Goal: Task Accomplishment & Management: Manage account settings

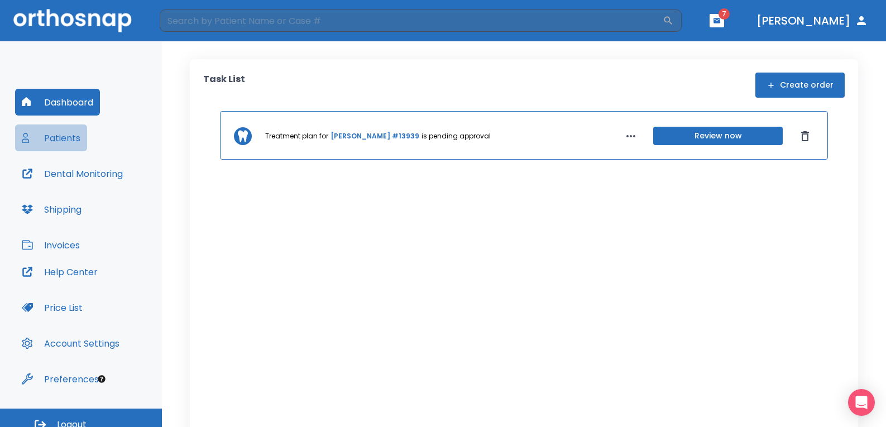
click at [51, 140] on button "Patients" at bounding box center [51, 138] width 72 height 27
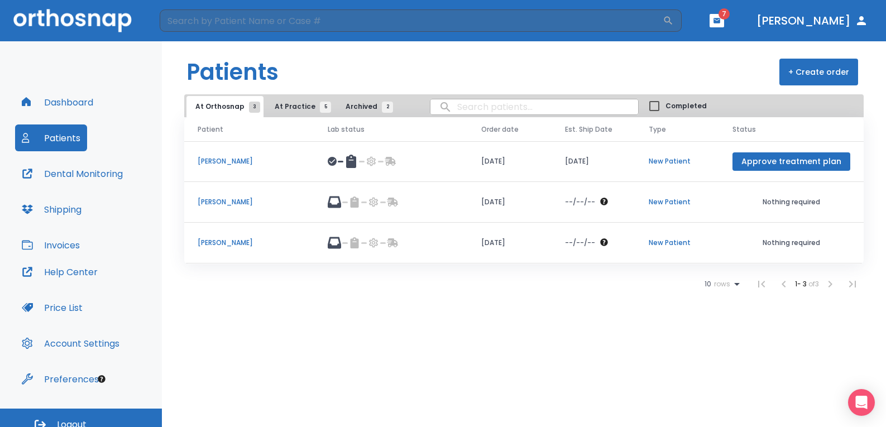
click at [290, 109] on span "At Practice 5" at bounding box center [300, 107] width 51 height 10
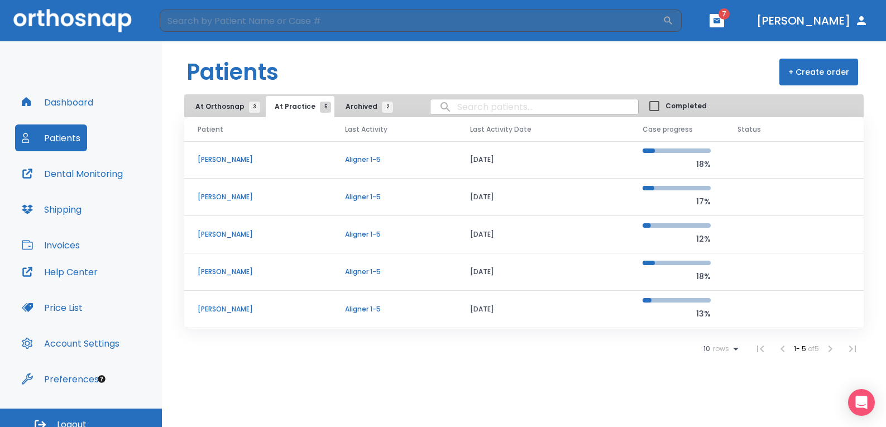
click at [314, 271] on p "[PERSON_NAME]" at bounding box center [258, 272] width 121 height 10
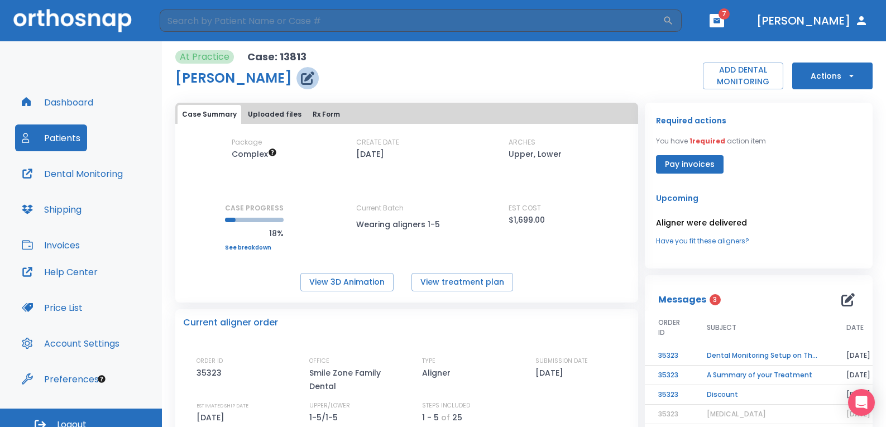
click at [301, 75] on icon "button" at bounding box center [307, 77] width 13 height 13
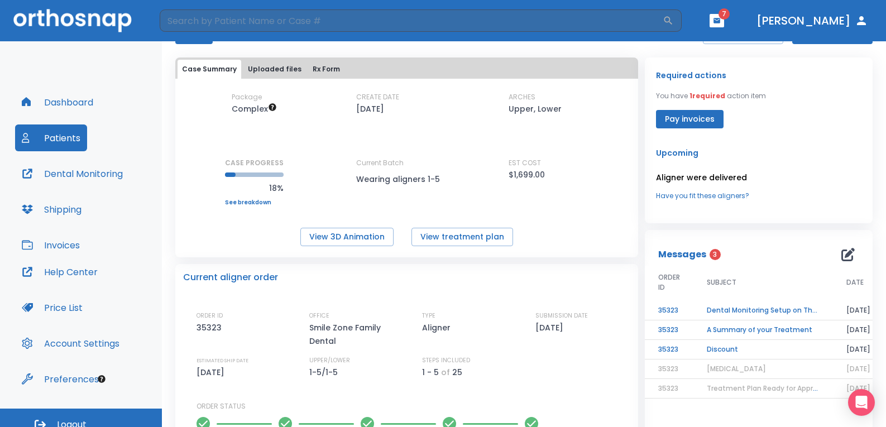
scroll to position [56, 0]
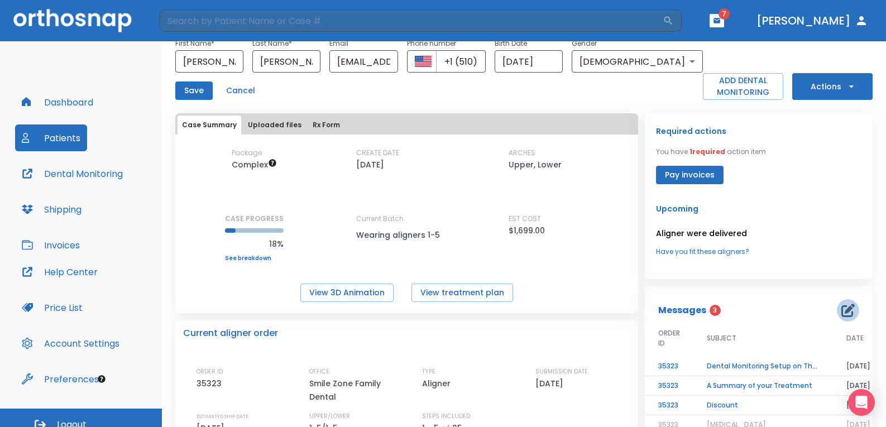
click at [847, 312] on icon "button" at bounding box center [847, 310] width 13 height 13
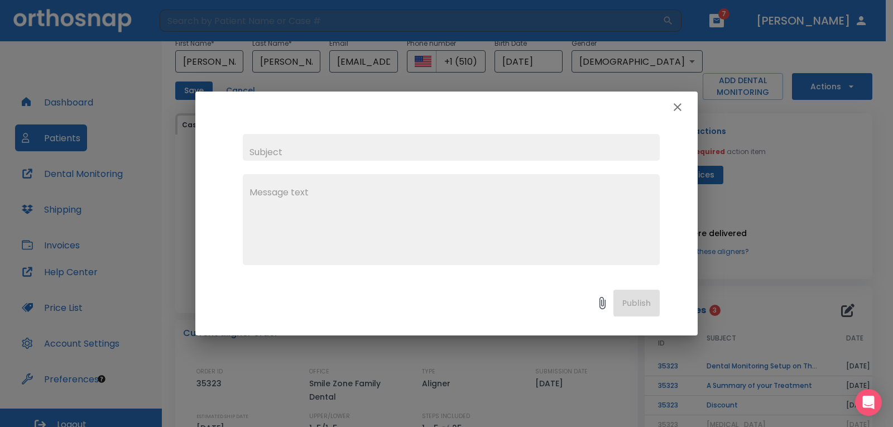
click at [682, 104] on icon "button" at bounding box center [677, 107] width 13 height 13
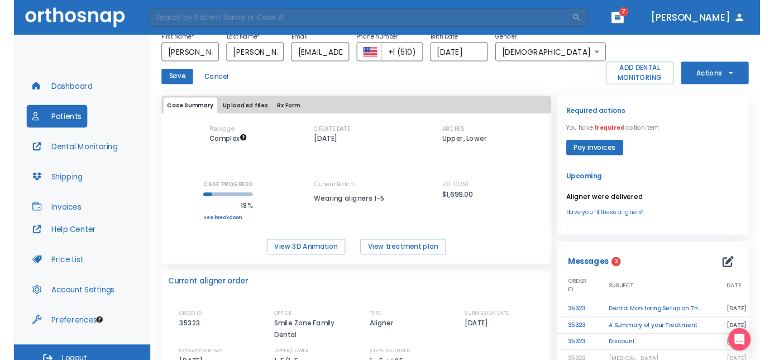
scroll to position [0, 0]
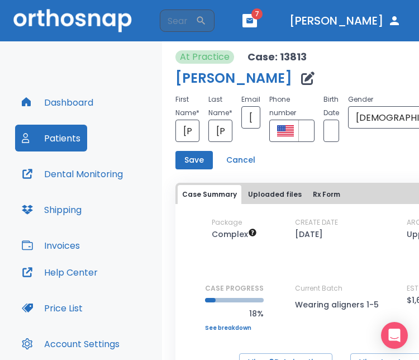
click at [133, 274] on div "Help Center Price List Account Settings Preferences" at bounding box center [81, 326] width 132 height 134
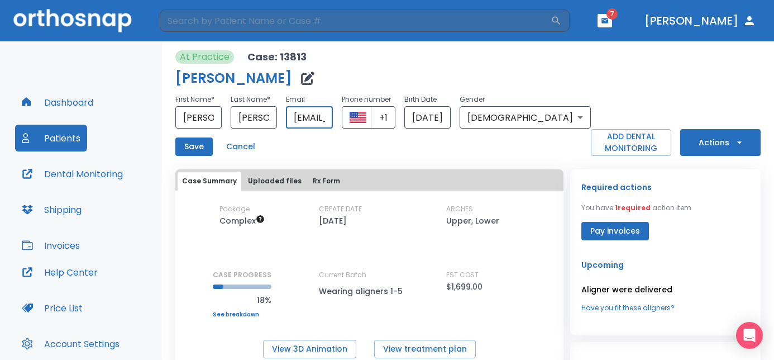
click at [332, 125] on input "[EMAIL_ADDRESS][DOMAIN_NAME]" at bounding box center [309, 117] width 46 height 22
click at [387, 146] on div "Save Cancel" at bounding box center [382, 146] width 415 height 18
click at [320, 153] on div "Save Cancel" at bounding box center [382, 146] width 415 height 18
click at [71, 143] on button "Patients" at bounding box center [51, 138] width 72 height 27
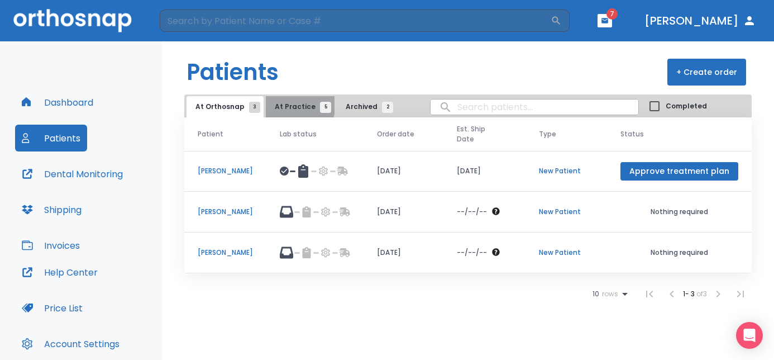
click at [295, 105] on span "At Practice 5" at bounding box center [300, 107] width 51 height 10
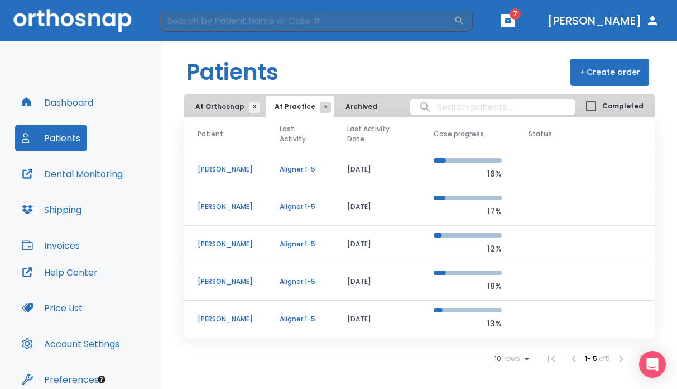
click at [230, 168] on p "[PERSON_NAME]" at bounding box center [225, 169] width 55 height 10
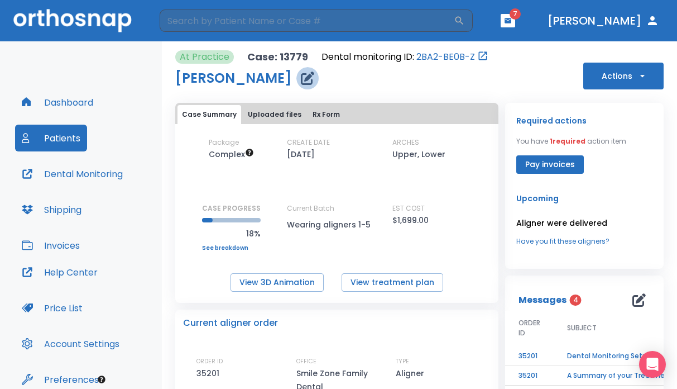
click at [314, 80] on icon "button" at bounding box center [307, 77] width 13 height 13
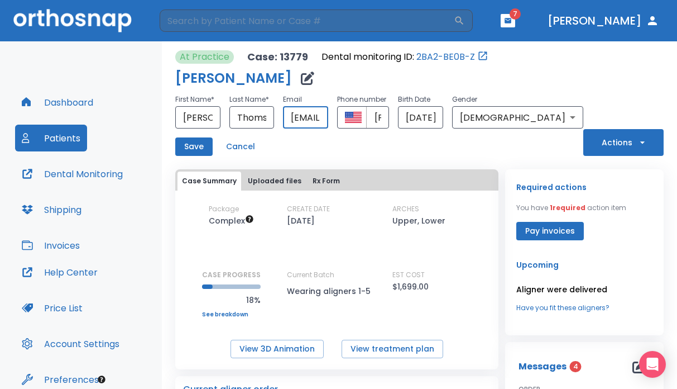
click at [328, 120] on input "[EMAIL_ADDRESS][DOMAIN_NAME]" at bounding box center [305, 117] width 45 height 22
click at [344, 141] on div "Save Cancel" at bounding box center [379, 146] width 408 height 18
click at [242, 143] on button "Cancel" at bounding box center [241, 146] width 38 height 18
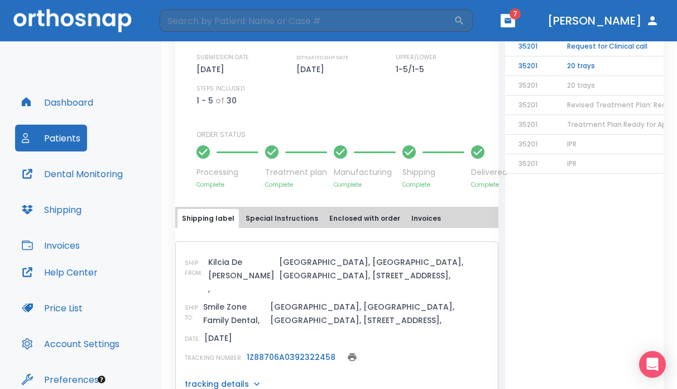
scroll to position [355, 0]
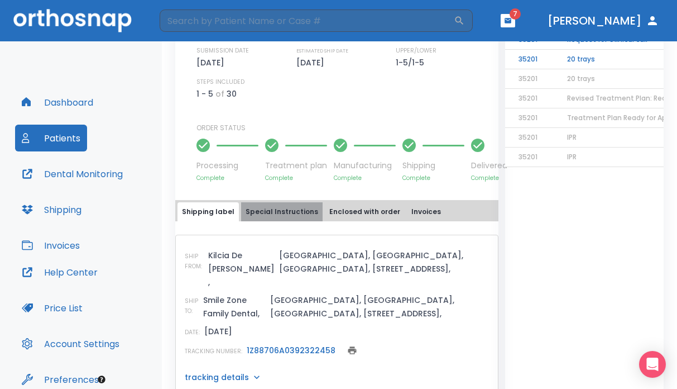
click at [292, 212] on button "Special Instructions" at bounding box center [282, 211] width 82 height 19
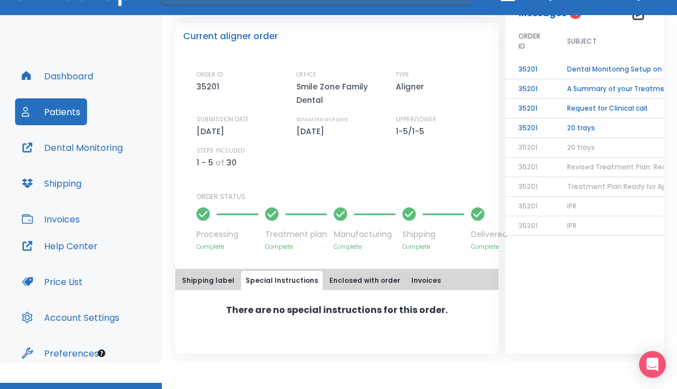
scroll to position [50, 0]
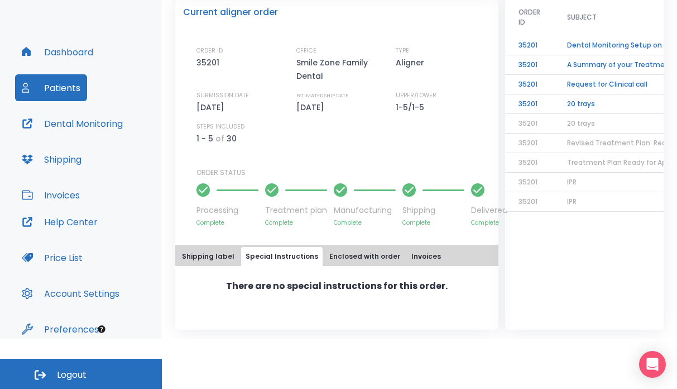
click at [339, 256] on button "Enclosed with order" at bounding box center [365, 256] width 80 height 19
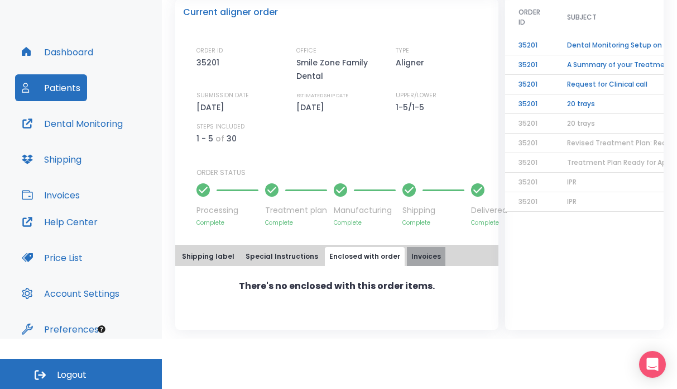
click at [415, 251] on button "Invoices" at bounding box center [426, 256] width 39 height 19
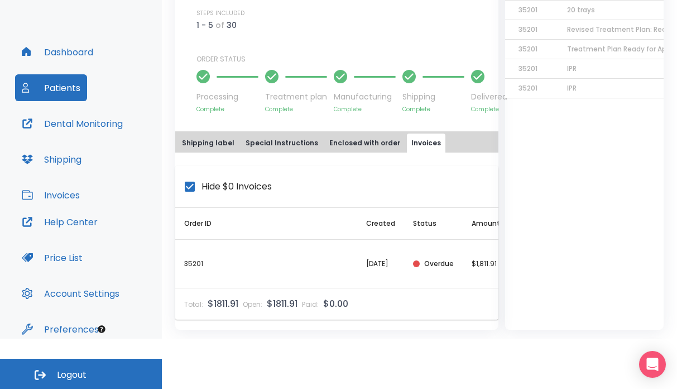
click at [216, 133] on button "Shipping label" at bounding box center [208, 142] width 61 height 19
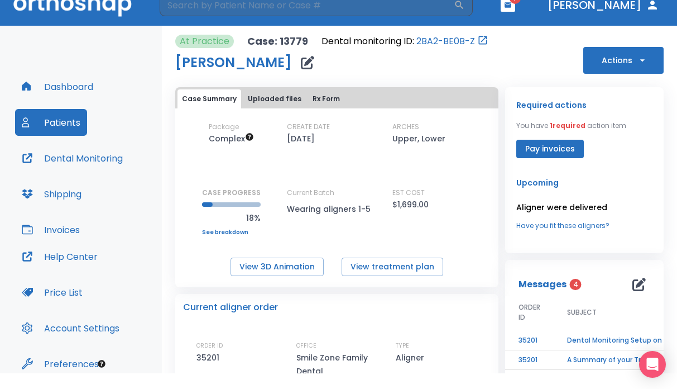
scroll to position [0, 0]
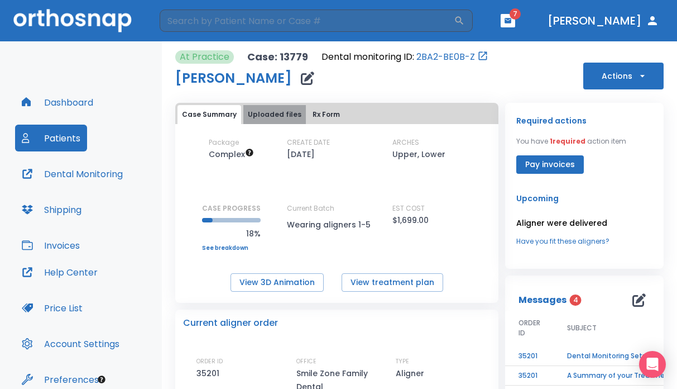
click at [276, 110] on button "Uploaded files" at bounding box center [274, 114] width 63 height 19
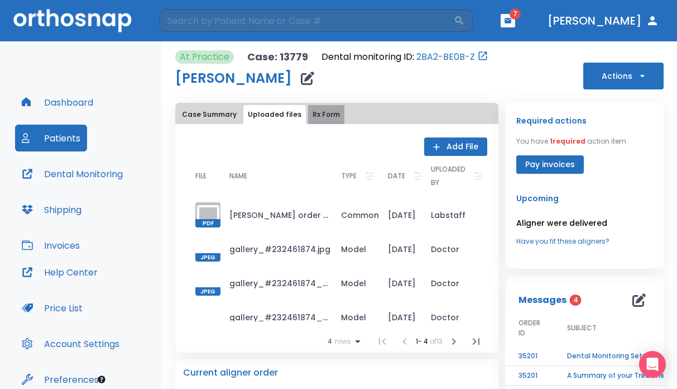
click at [311, 109] on button "Rx Form" at bounding box center [326, 114] width 36 height 19
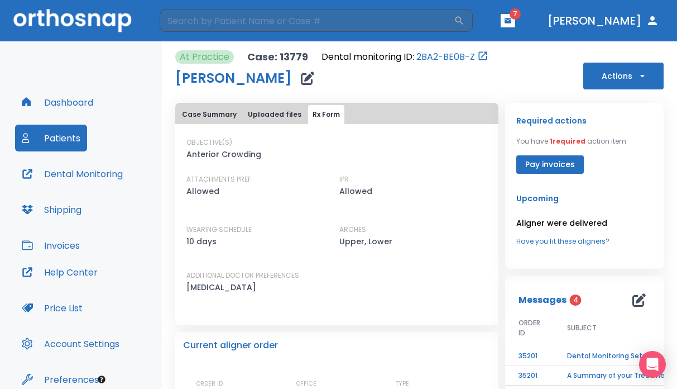
click at [208, 116] on button "Case Summary" at bounding box center [210, 114] width 64 height 19
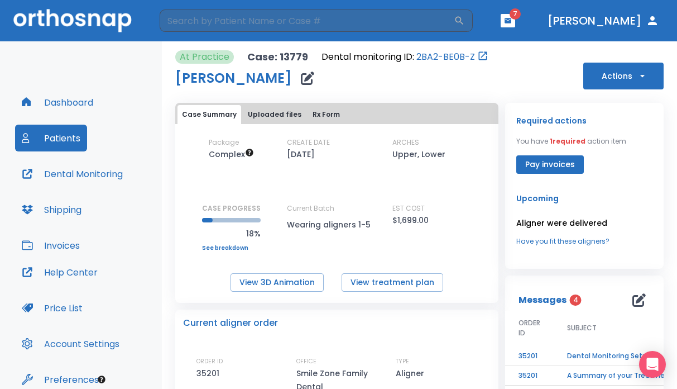
click at [637, 72] on icon "button" at bounding box center [642, 75] width 11 height 11
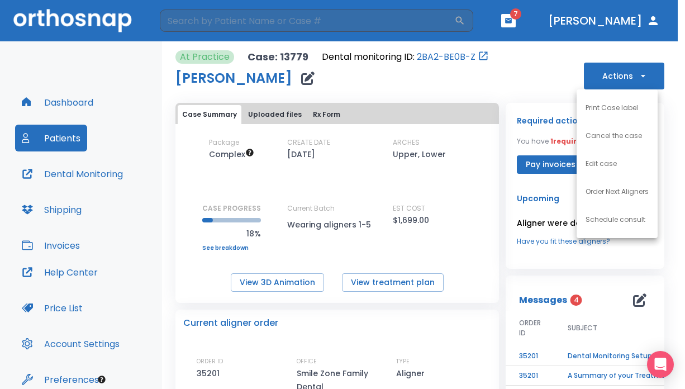
click at [546, 68] on div at bounding box center [342, 194] width 685 height 389
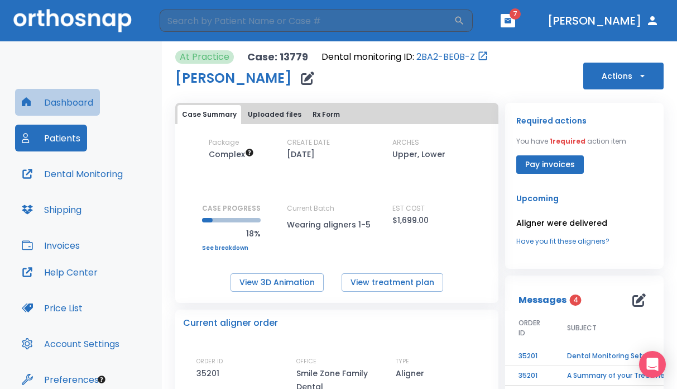
click at [60, 102] on button "Dashboard" at bounding box center [57, 102] width 85 height 27
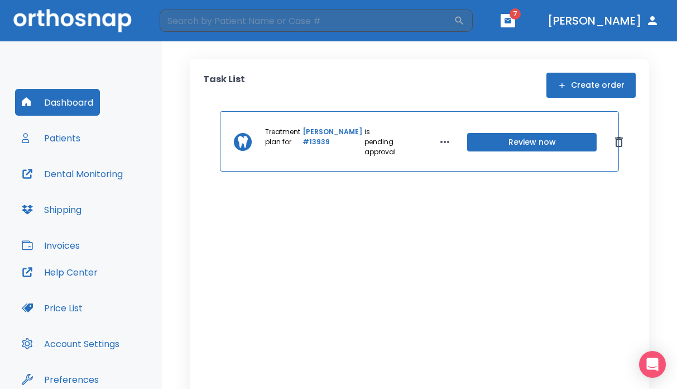
click at [82, 181] on button "Dental Monitoring" at bounding box center [72, 173] width 114 height 27
click at [276, 271] on div "Treatment plan for [PERSON_NAME] #13939 is pending approval Review now" at bounding box center [419, 277] width 433 height 332
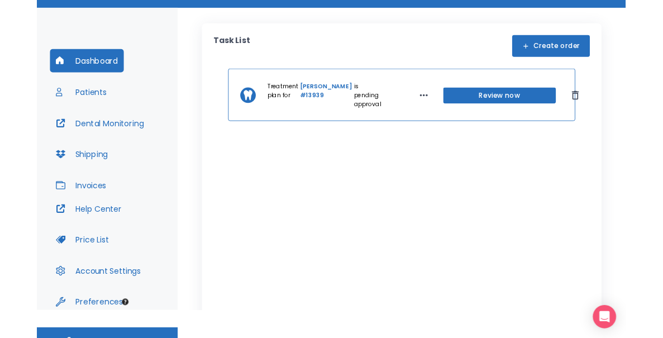
scroll to position [50, 0]
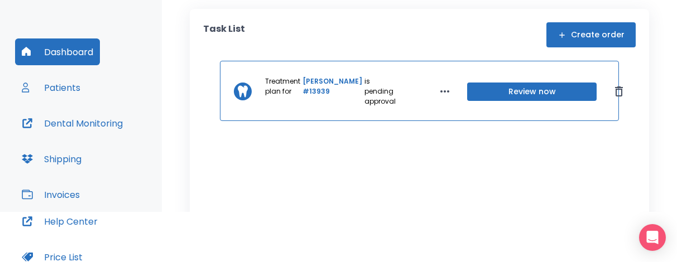
click at [558, 198] on div "Treatment plan for [PERSON_NAME] #13939 is pending approval Review now" at bounding box center [419, 227] width 433 height 332
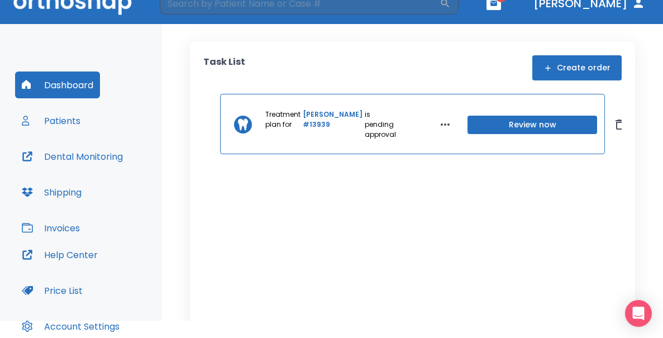
scroll to position [0, 0]
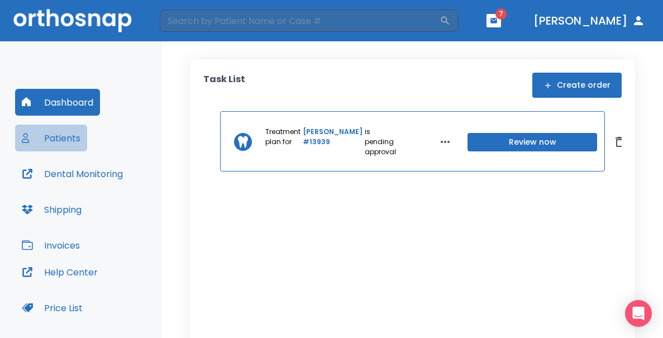
click at [64, 140] on button "Patients" at bounding box center [51, 138] width 72 height 27
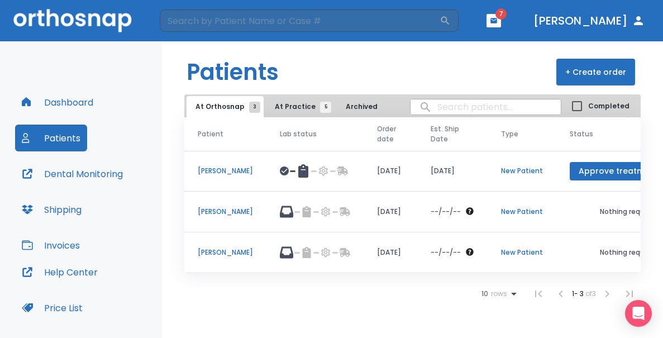
click at [285, 108] on span "At Practice 5" at bounding box center [300, 107] width 51 height 10
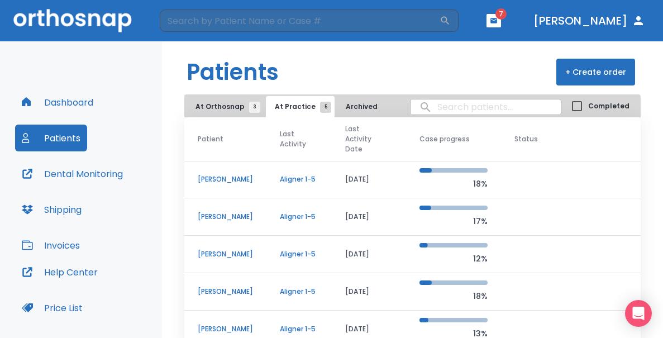
click at [222, 289] on p "[PERSON_NAME]" at bounding box center [225, 291] width 55 height 10
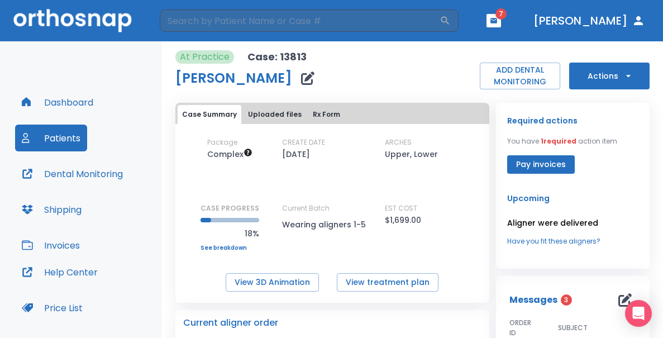
click at [301, 76] on icon "button" at bounding box center [307, 77] width 13 height 13
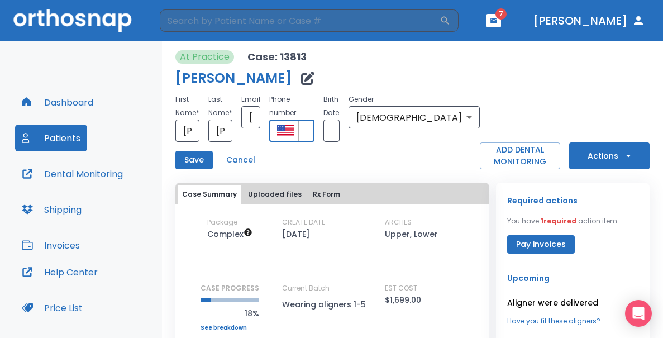
click at [314, 140] on input "+1 (510) 990-766" at bounding box center [306, 130] width 16 height 22
click at [382, 164] on div "Save Cancel" at bounding box center [327, 160] width 304 height 18
click at [252, 165] on button "Cancel" at bounding box center [241, 160] width 38 height 18
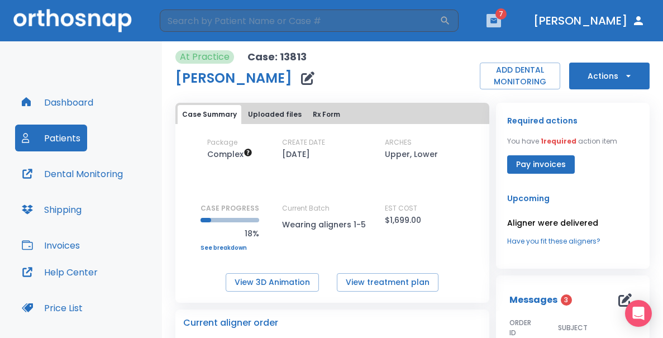
click at [497, 18] on icon "button" at bounding box center [493, 20] width 7 height 5
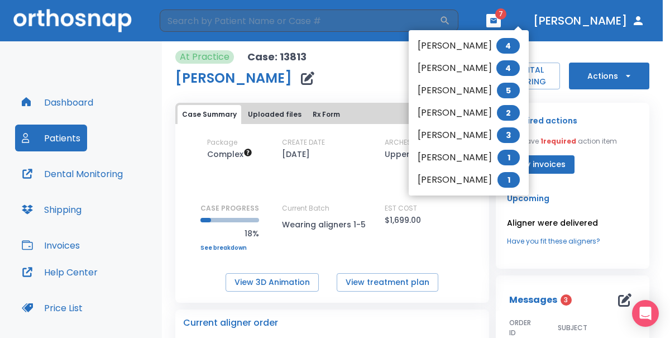
click at [365, 55] on div at bounding box center [335, 169] width 670 height 338
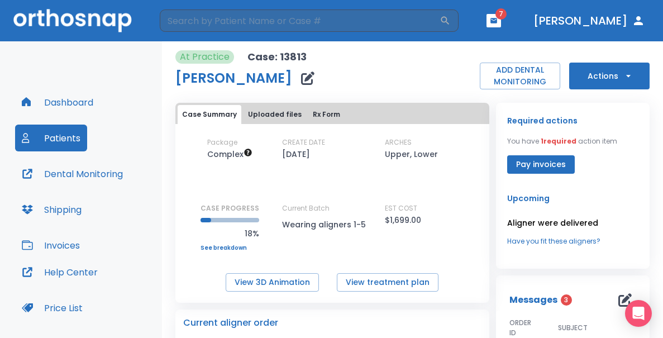
click at [635, 185] on div "Required actions You have 1 required action item Pay invoices Upcoming Aligner …" at bounding box center [573, 186] width 154 height 166
click at [361, 68] on div "At Practice Case: 13813 [PERSON_NAME] ADD DENTAL MONITORING Actions" at bounding box center [412, 69] width 474 height 39
click at [97, 51] on div "Dashboard Patients Dental Monitoring Shipping Invoices Help Center Price List A…" at bounding box center [81, 224] width 162 height 367
